Goal: Find specific page/section: Find specific page/section

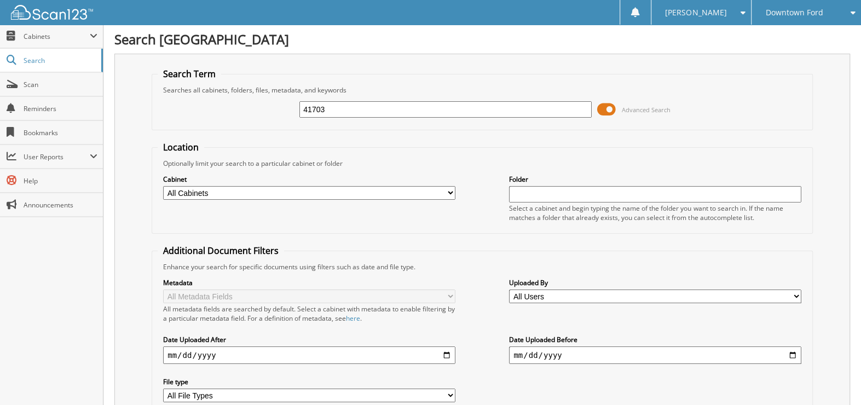
type input "41703"
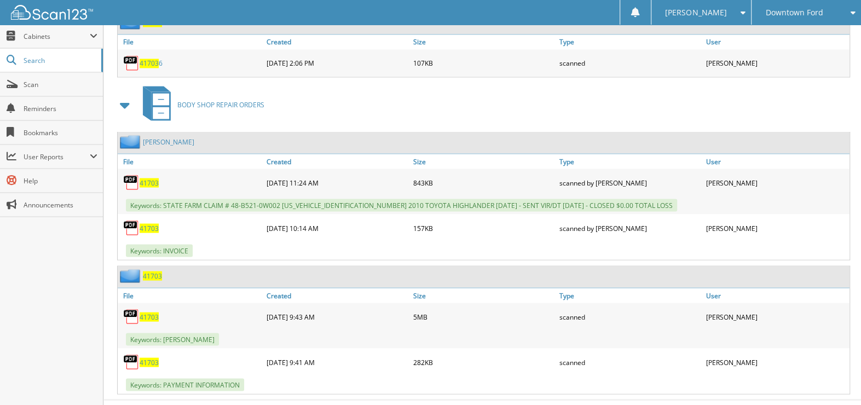
scroll to position [1486, 0]
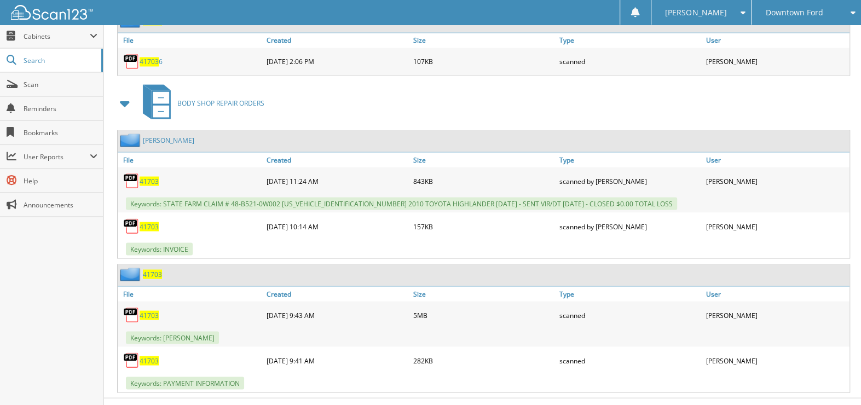
click at [143, 310] on span "41703" at bounding box center [149, 314] width 19 height 9
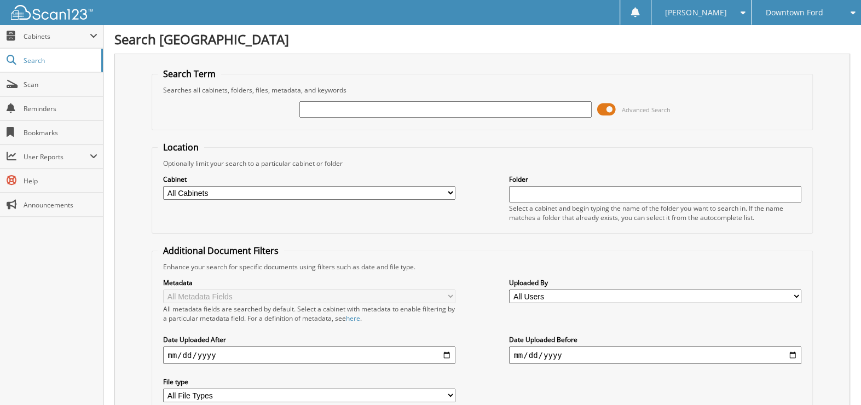
click at [343, 106] on input "text" at bounding box center [445, 109] width 292 height 16
type input "42513"
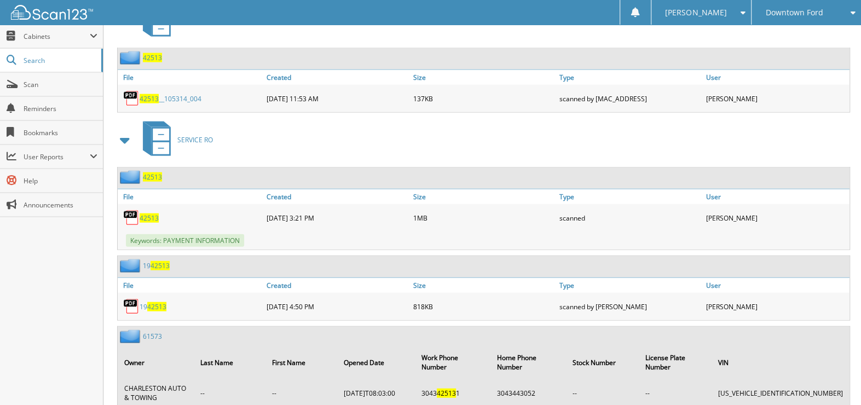
scroll to position [1795, 0]
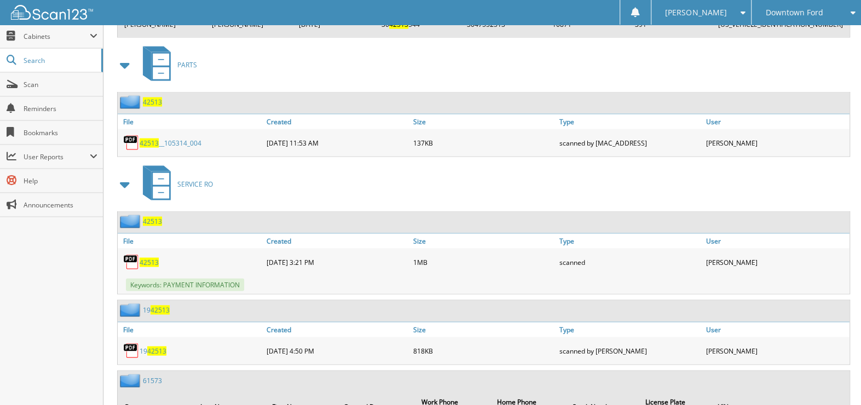
click at [157, 258] on span "42513" at bounding box center [149, 262] width 19 height 9
click at [143, 258] on span "42513" at bounding box center [149, 262] width 19 height 9
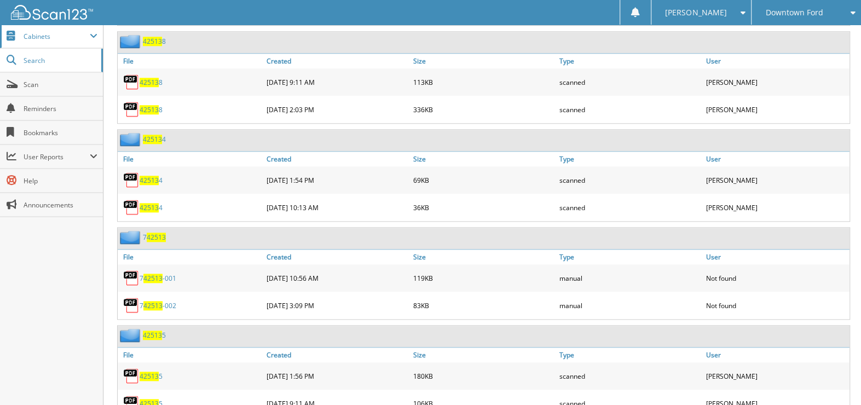
scroll to position [700, 0]
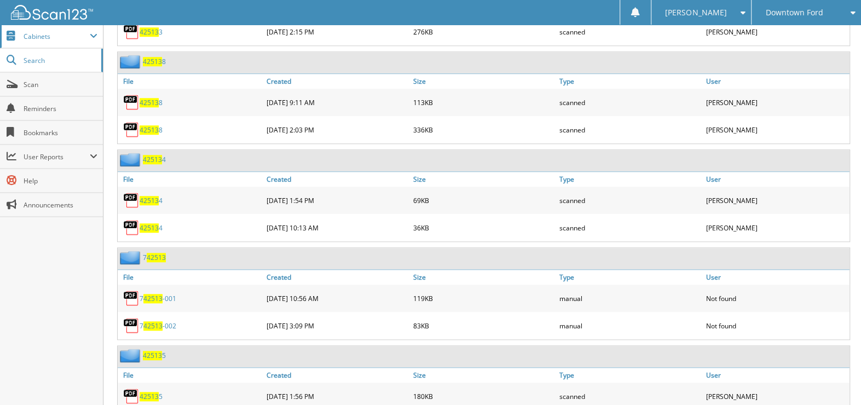
click at [77, 30] on span "Cabinets" at bounding box center [51, 37] width 103 height 24
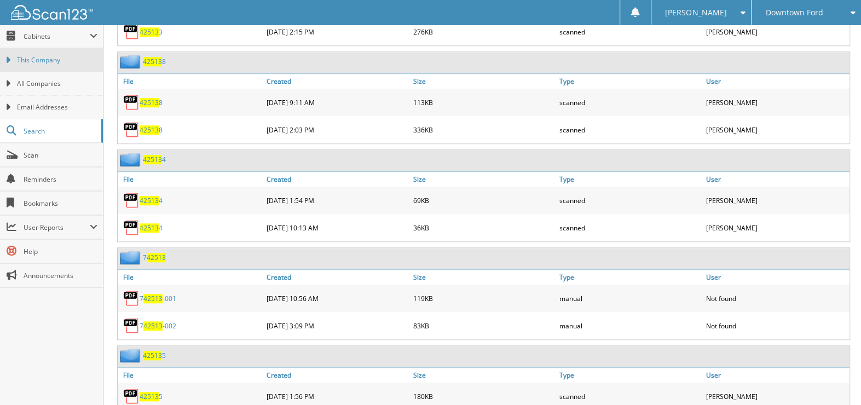
click at [52, 60] on span "This Company" at bounding box center [57, 60] width 80 height 10
